Goal: Information Seeking & Learning: Find specific fact

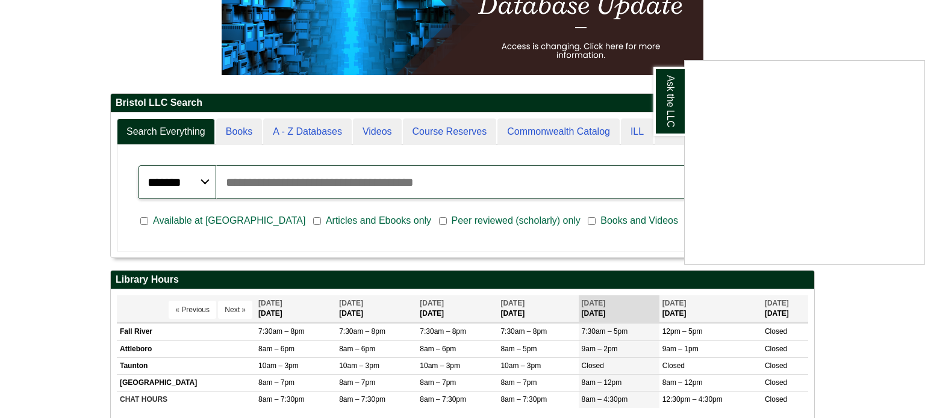
scroll to position [145, 703]
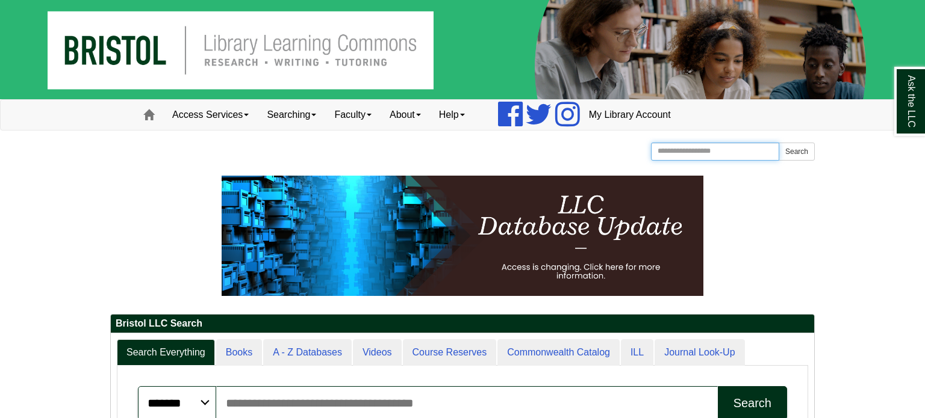
click at [712, 154] on input "Search the Website" at bounding box center [715, 152] width 128 height 18
type input "****"
click at [778, 143] on button "Search" at bounding box center [796, 152] width 36 height 18
